Goal: Task Accomplishment & Management: Use online tool/utility

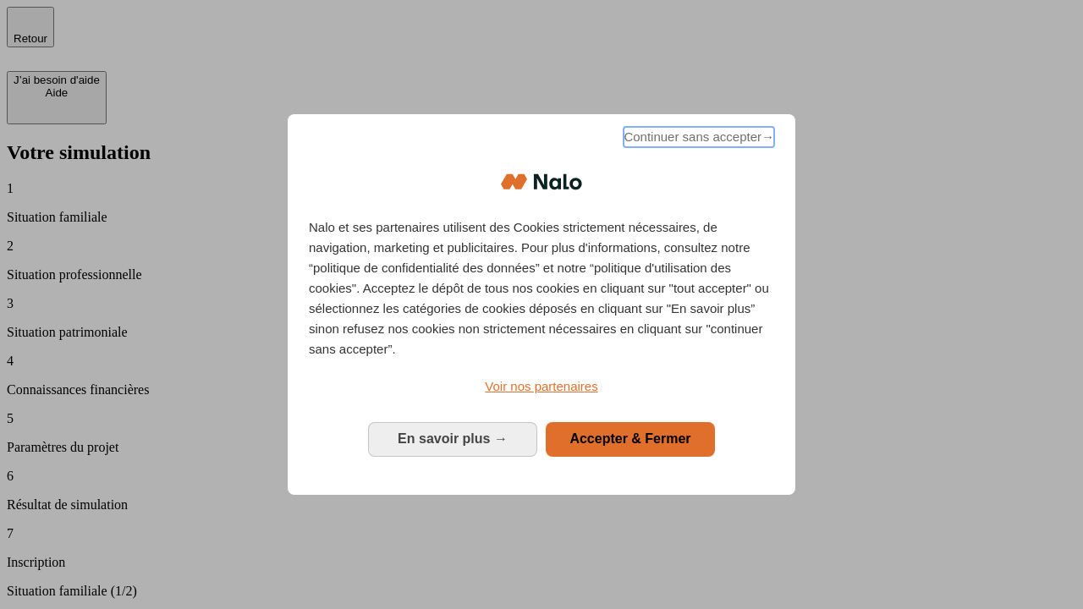
click at [697, 140] on span "Continuer sans accepter →" at bounding box center [699, 137] width 151 height 20
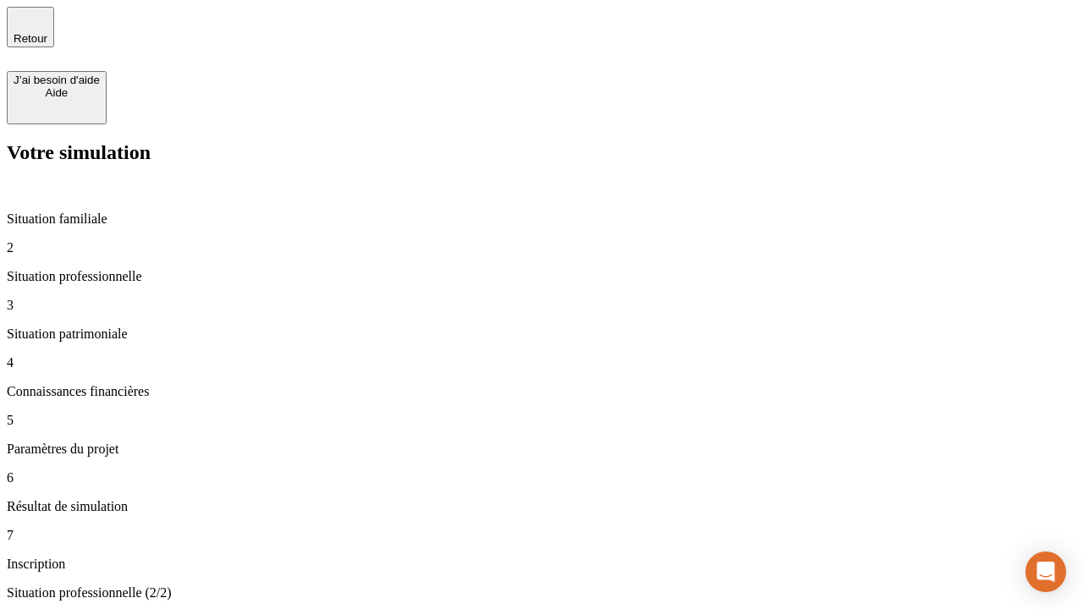
type input "70 000"
type input "1 000"
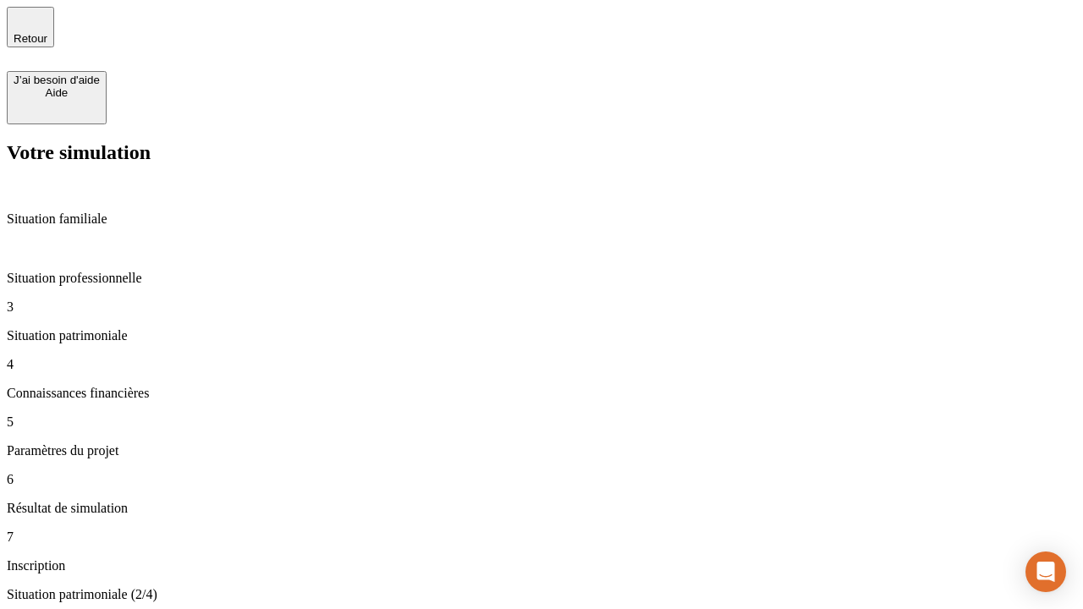
type input "800"
type input "6"
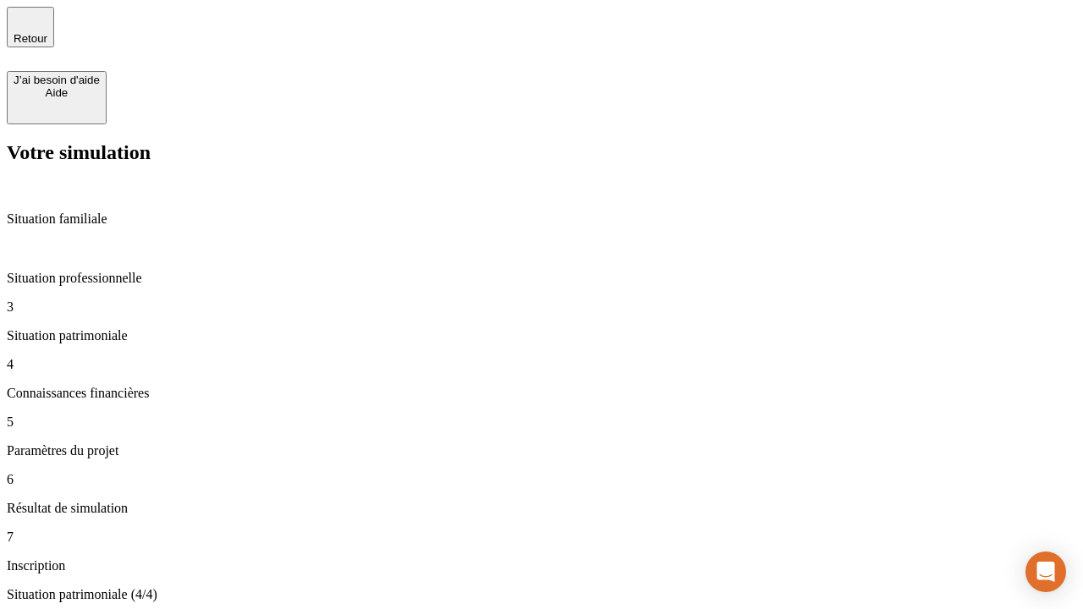
type input "400"
type input "3"
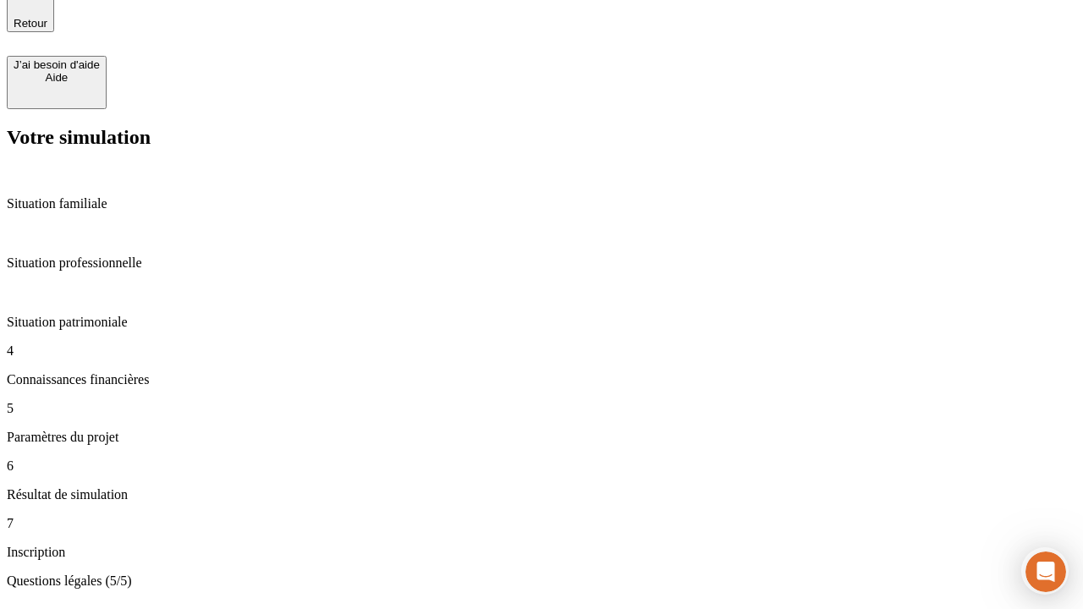
scroll to position [52, 0]
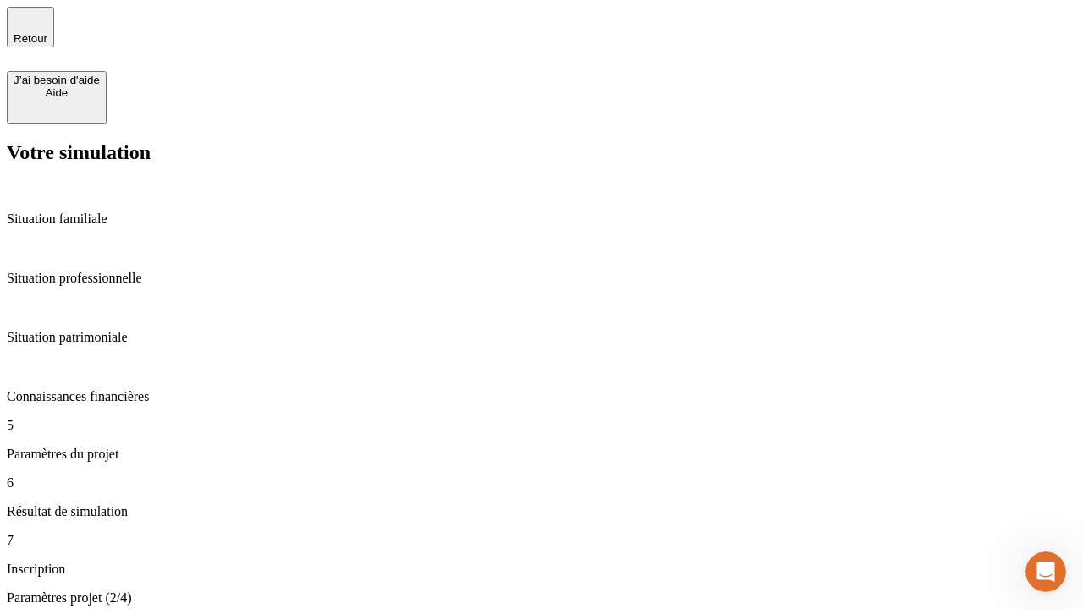
type input "35"
type input "500"
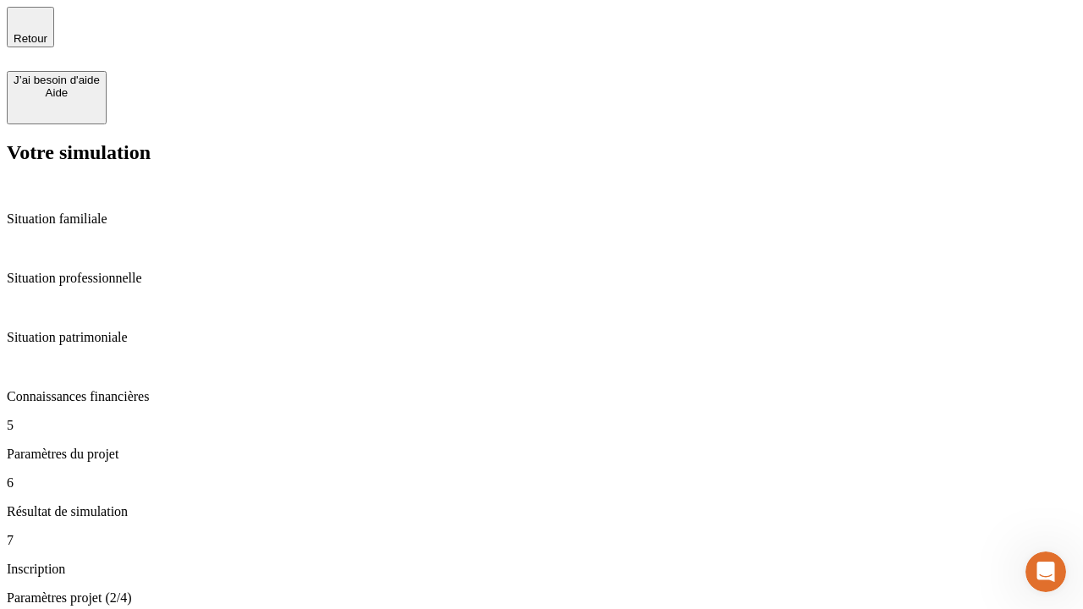
type input "640"
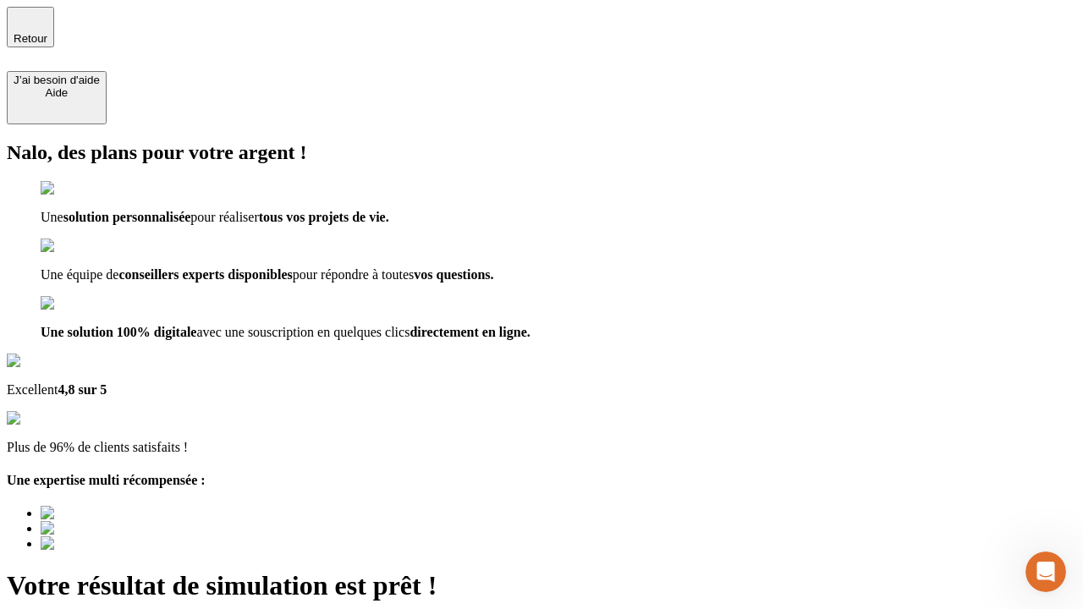
type input "[EMAIL_ADDRESS][DOMAIN_NAME]"
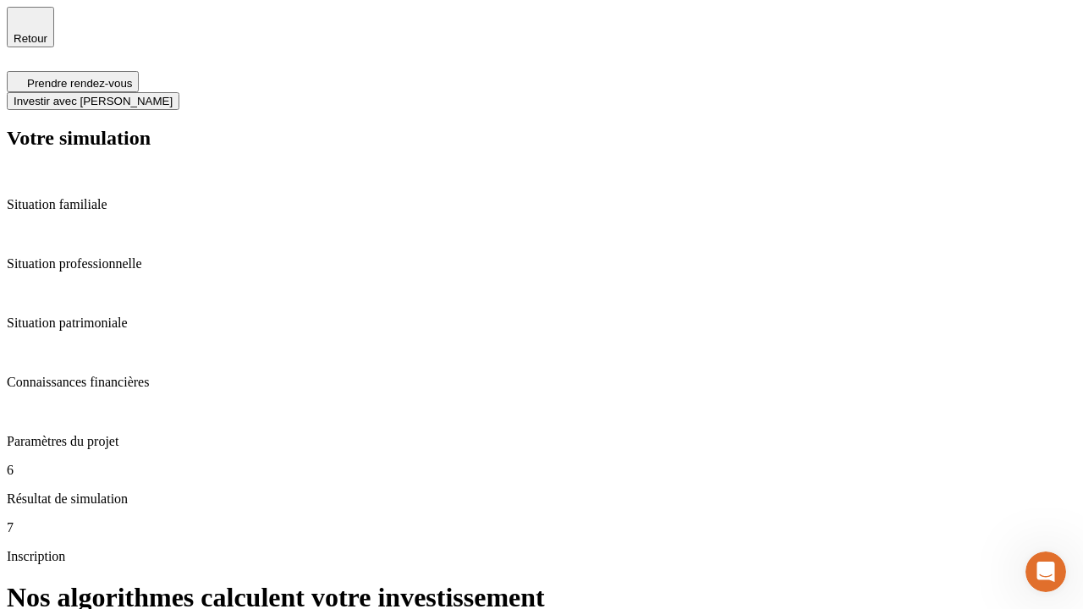
scroll to position [7, 0]
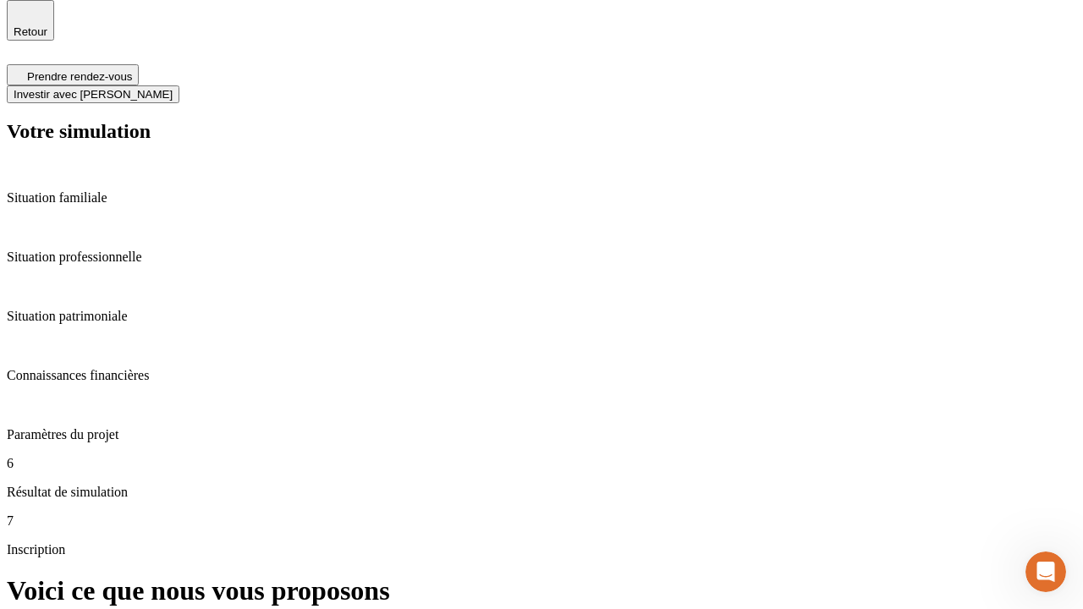
click at [173, 88] on span "Investir avec [PERSON_NAME]" at bounding box center [93, 94] width 159 height 13
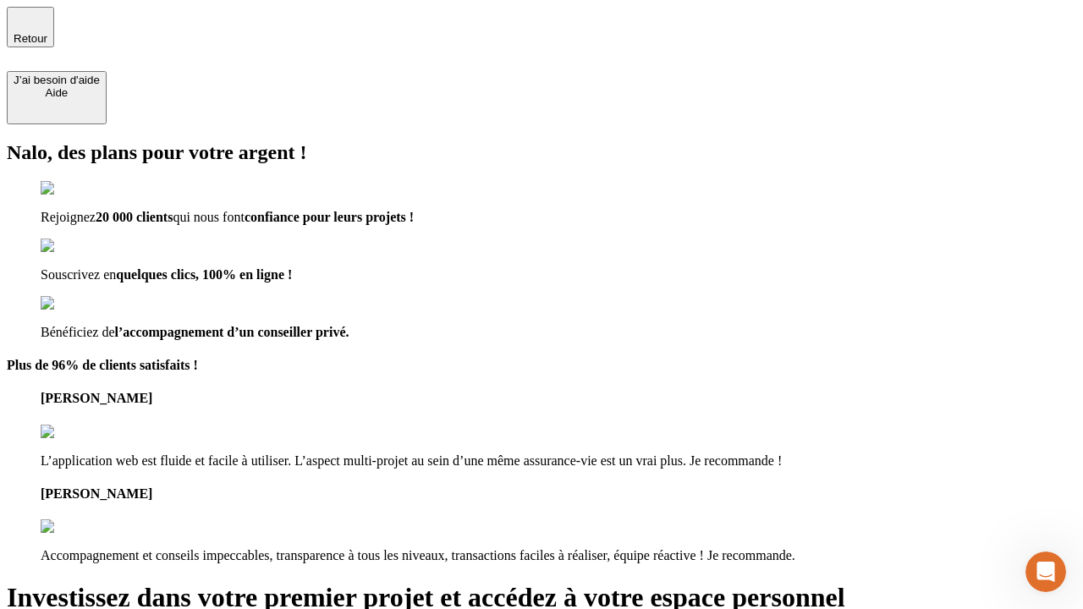
type input "abc"
